Goal: Task Accomplishment & Management: Manage account settings

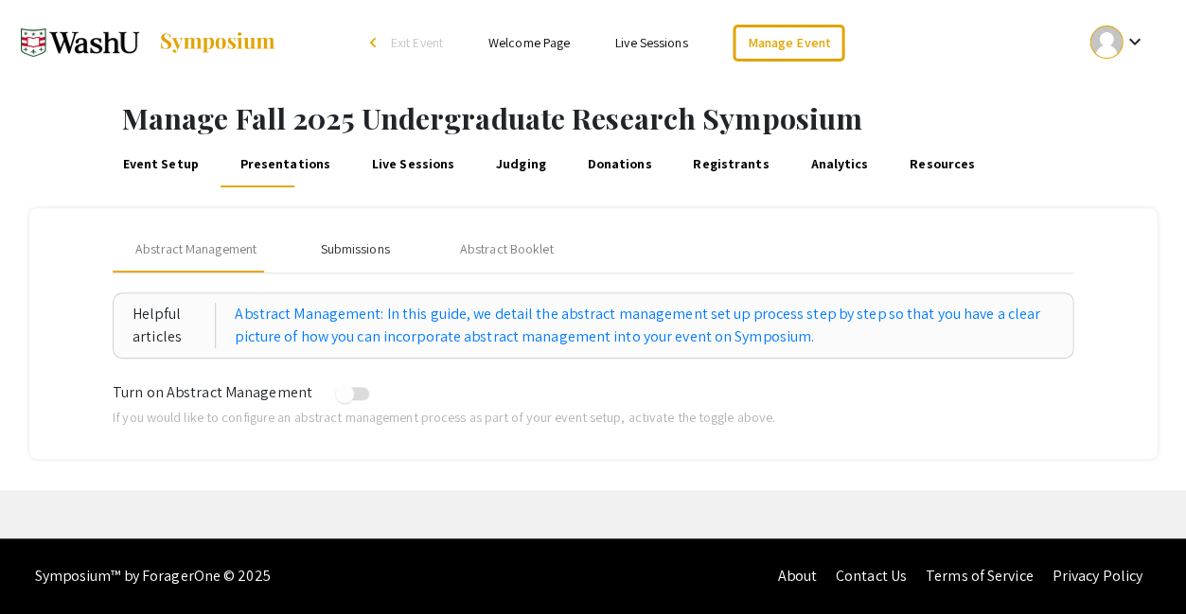
click at [334, 239] on div "Submissions" at bounding box center [354, 249] width 69 height 20
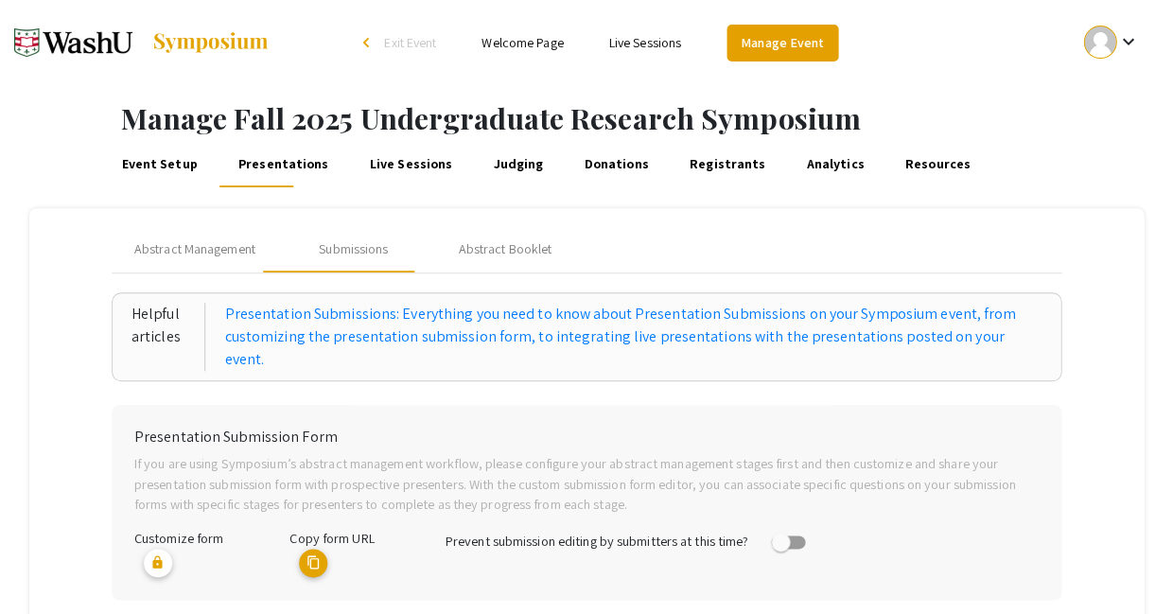
click at [753, 44] on link "Manage Event" at bounding box center [783, 43] width 112 height 37
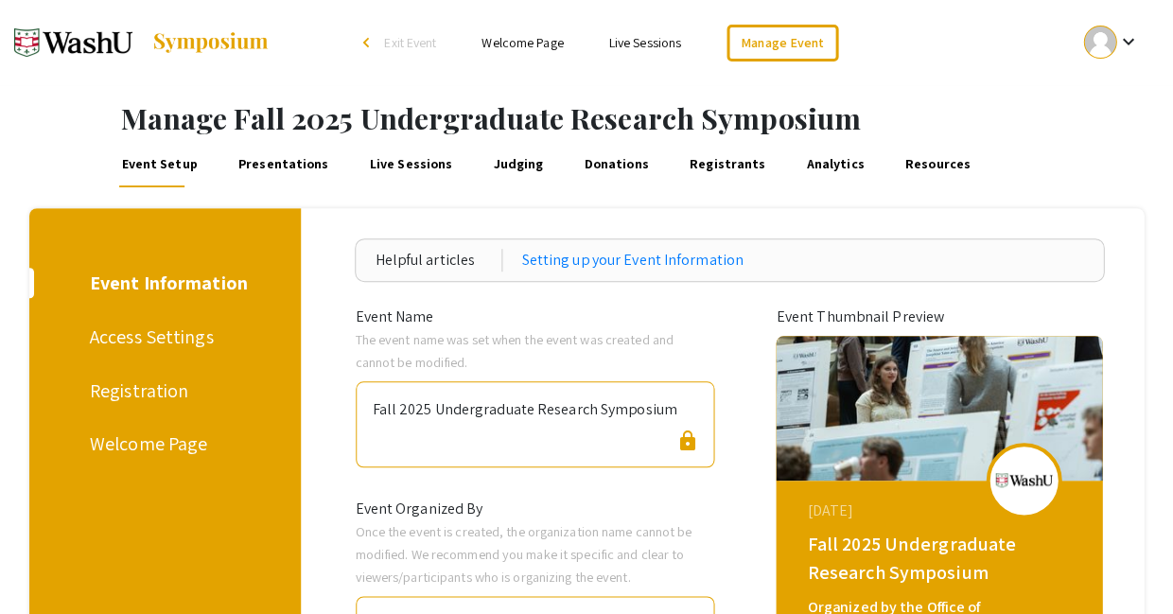
click at [534, 40] on link "Welcome Page" at bounding box center [522, 42] width 81 height 17
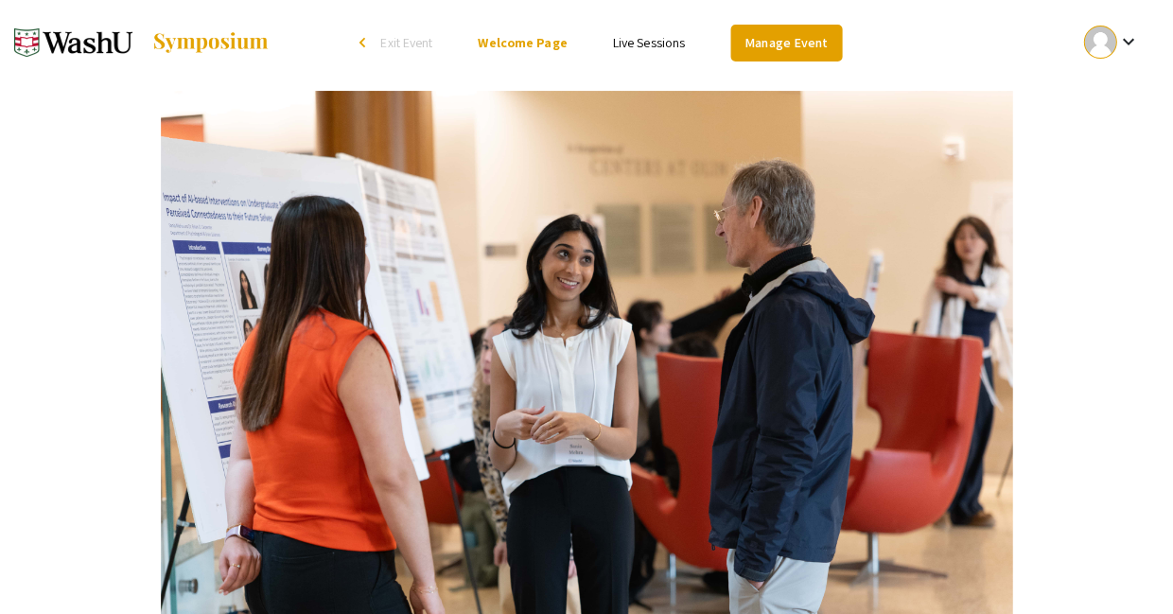
click at [759, 43] on link "Manage Event" at bounding box center [786, 43] width 112 height 37
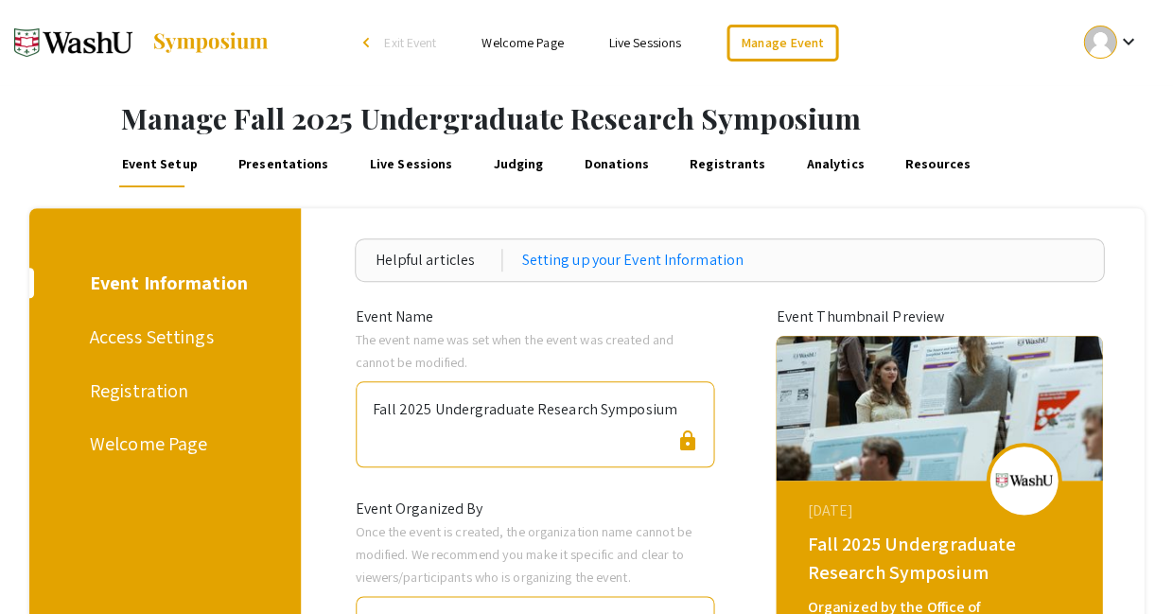
click at [238, 149] on div "Event Setup Presentations Live Sessions Judging Donations Registrants Analytics…" at bounding box center [637, 164] width 1072 height 45
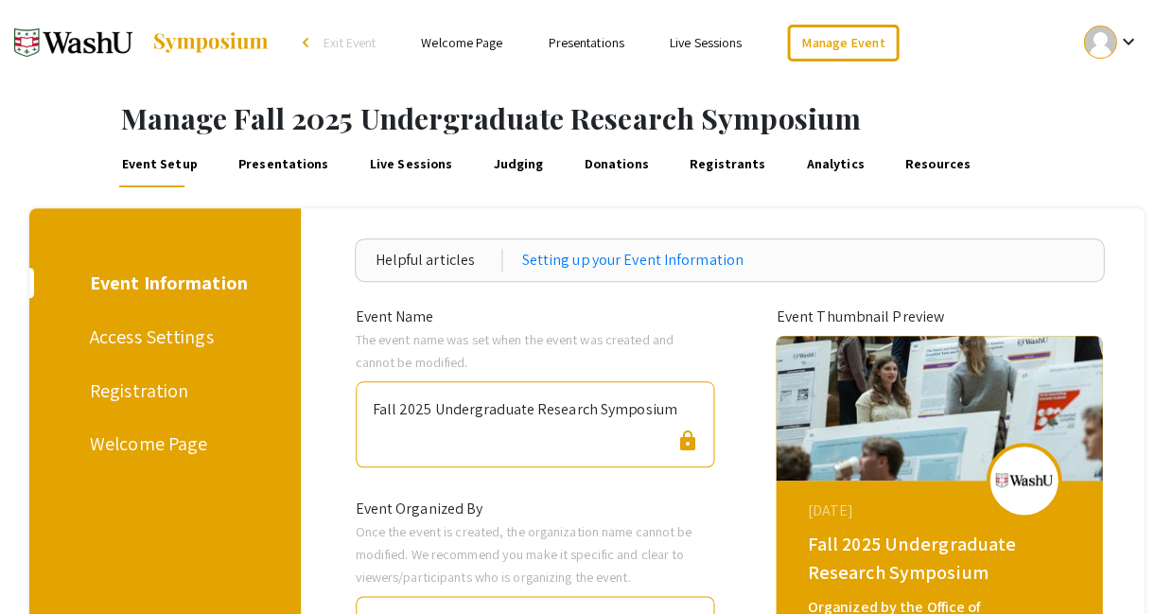
click at [596, 43] on link "Presentations" at bounding box center [586, 42] width 76 height 17
